Goal: Find specific page/section: Find specific page/section

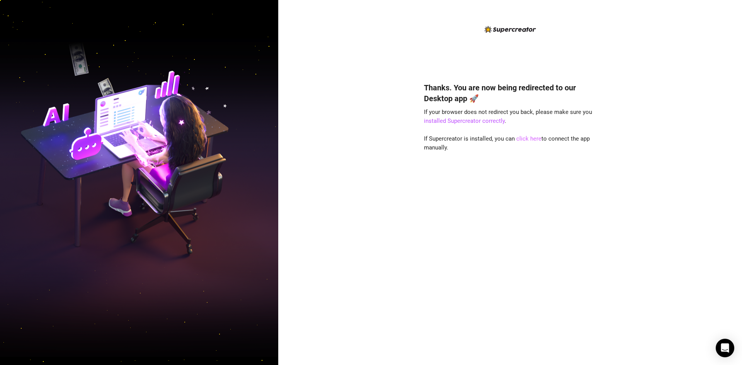
click at [525, 141] on link "click here" at bounding box center [528, 138] width 25 height 7
click at [521, 139] on link "click here" at bounding box center [528, 138] width 25 height 7
click at [526, 137] on link "click here" at bounding box center [528, 138] width 25 height 7
click at [519, 140] on link "click here" at bounding box center [528, 138] width 25 height 7
click at [525, 136] on link "click here" at bounding box center [528, 138] width 25 height 7
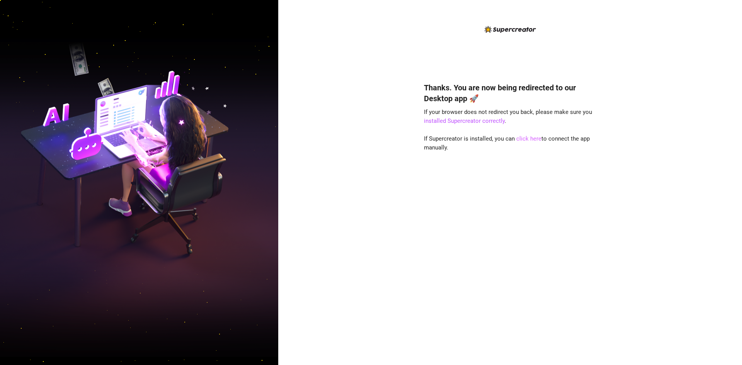
click at [523, 141] on link "click here" at bounding box center [528, 138] width 25 height 7
click at [527, 141] on link "click here" at bounding box center [528, 138] width 25 height 7
click at [533, 142] on link "click here" at bounding box center [528, 138] width 25 height 7
click at [519, 136] on link "click here" at bounding box center [528, 138] width 25 height 7
click at [529, 138] on link "click here" at bounding box center [528, 138] width 25 height 7
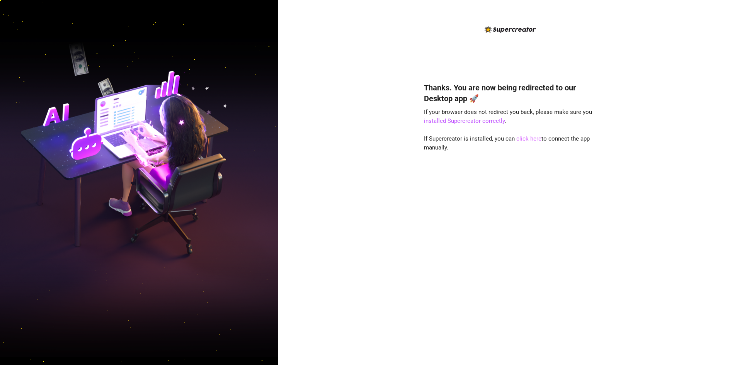
click at [529, 138] on link "click here" at bounding box center [528, 138] width 25 height 7
click at [527, 141] on link "click here" at bounding box center [528, 138] width 25 height 7
click at [527, 136] on link "click here" at bounding box center [528, 138] width 25 height 7
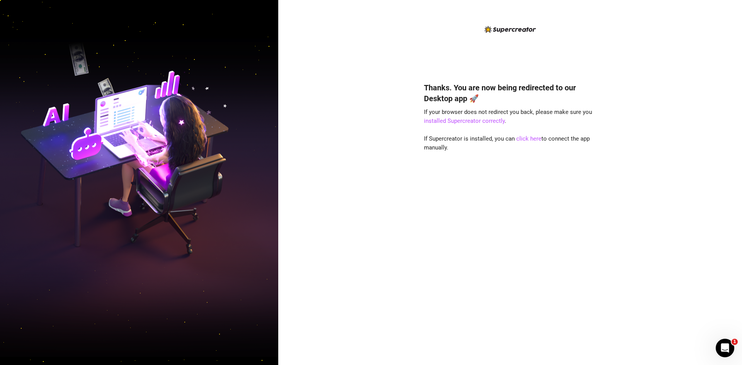
click at [530, 143] on div "Thanks. You are now being redirected to our Desktop app 🚀 If your browser does …" at bounding box center [510, 212] width 172 height 281
click at [529, 141] on link "click here" at bounding box center [528, 138] width 25 height 7
click at [524, 141] on link "click here" at bounding box center [528, 138] width 25 height 7
click at [530, 141] on link "click here" at bounding box center [528, 138] width 25 height 7
click at [531, 142] on link "click here" at bounding box center [528, 138] width 25 height 7
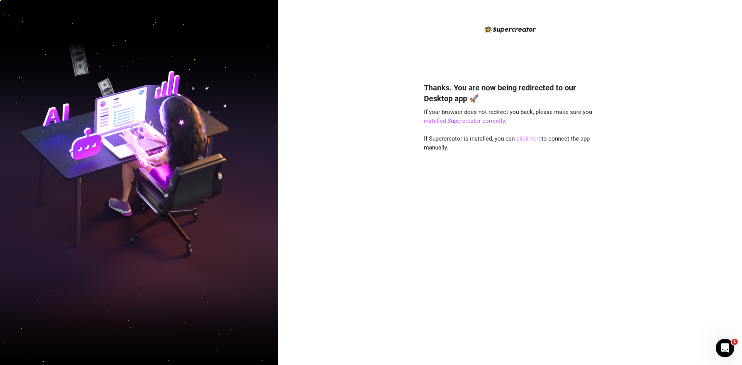
click at [536, 141] on link "click here" at bounding box center [528, 138] width 25 height 7
click at [533, 141] on link "click here" at bounding box center [528, 138] width 25 height 7
